Goal: Find specific page/section: Find specific page/section

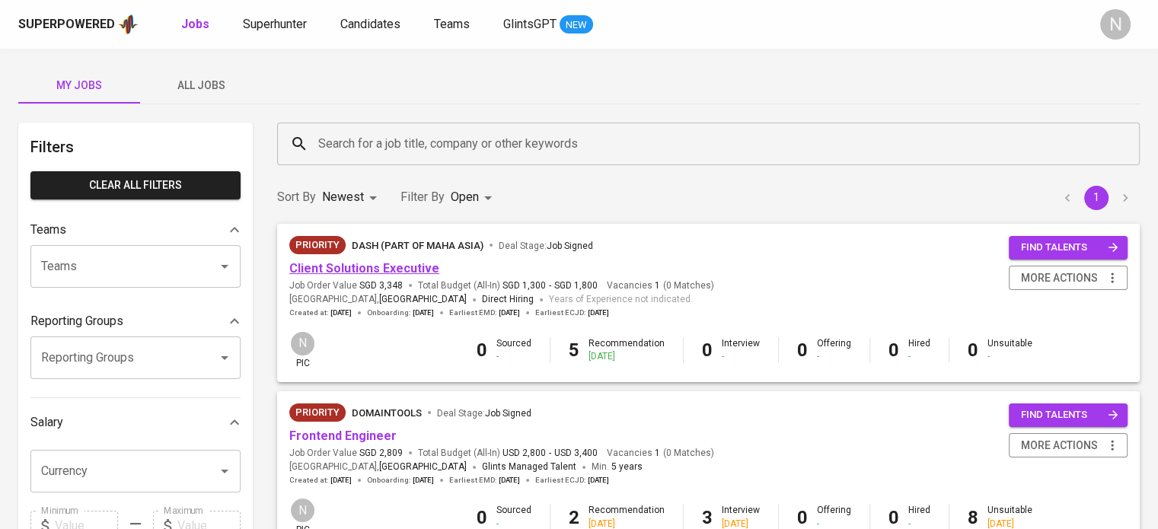
click at [382, 266] on link "Client Solutions Executive" at bounding box center [364, 268] width 150 height 14
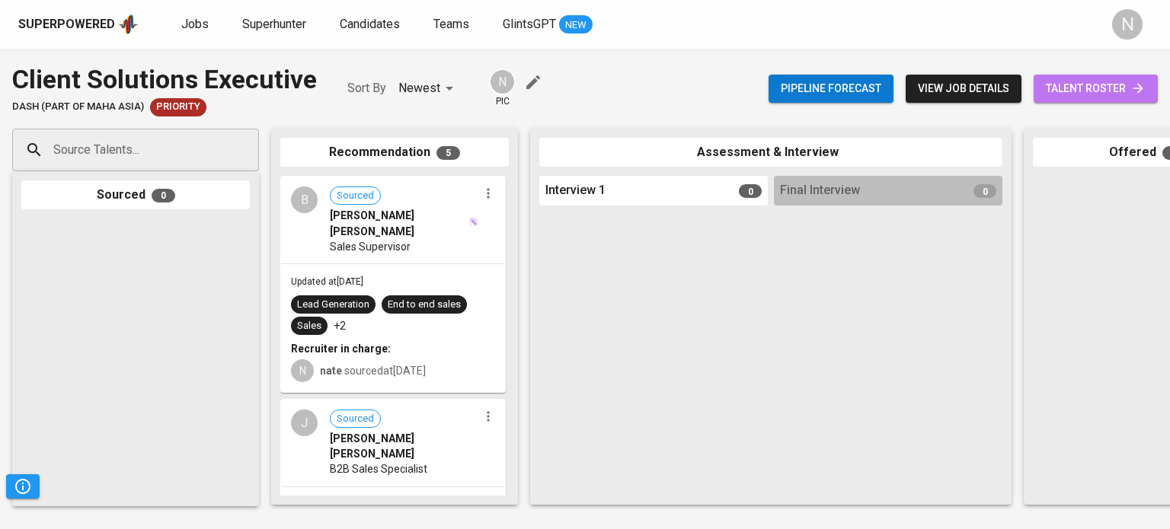
click at [1091, 86] on span "talent roster" at bounding box center [1096, 88] width 100 height 19
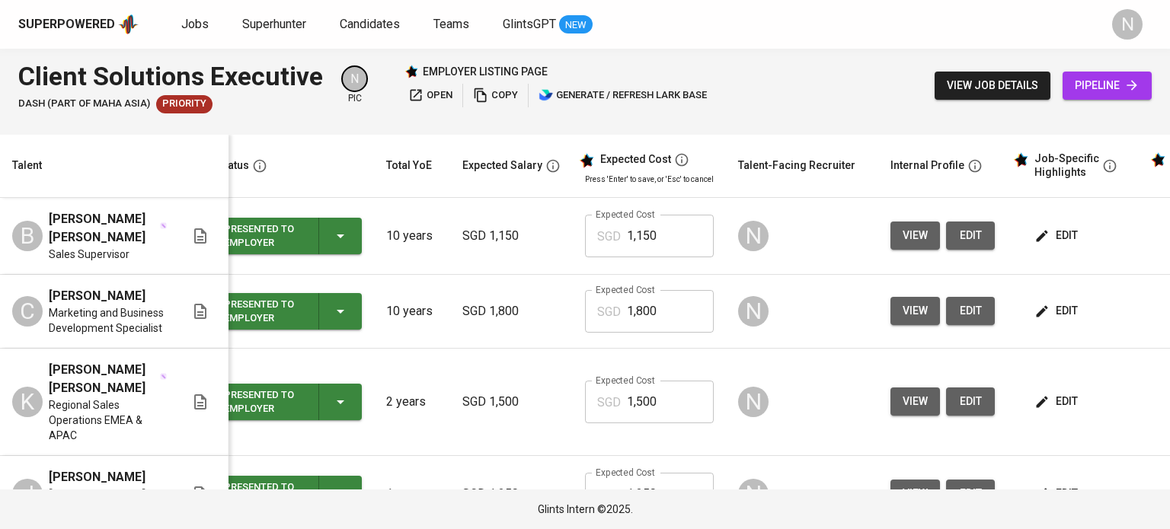
scroll to position [0, 28]
